Goal: Find specific page/section: Find specific page/section

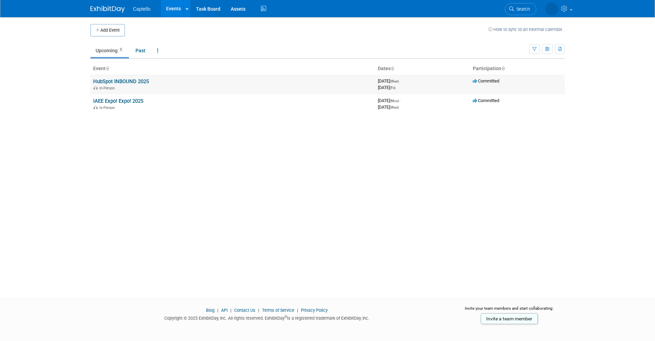
click at [131, 79] on link "HubSpot INBOUND 2025" at bounding box center [121, 81] width 56 height 6
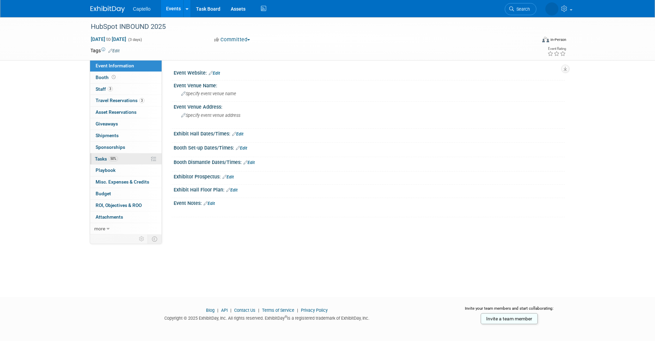
click at [124, 161] on link "50% Tasks 50%" at bounding box center [126, 158] width 72 height 11
